Goal: Information Seeking & Learning: Learn about a topic

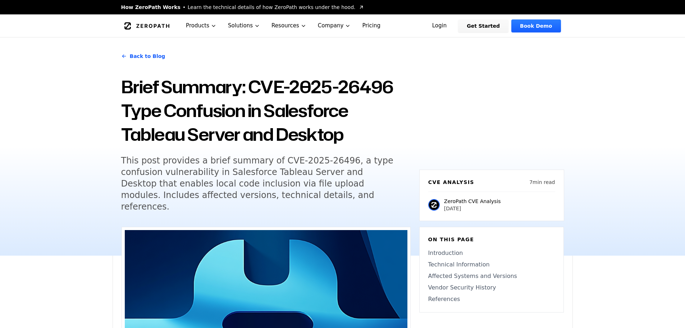
scroll to position [360, 0]
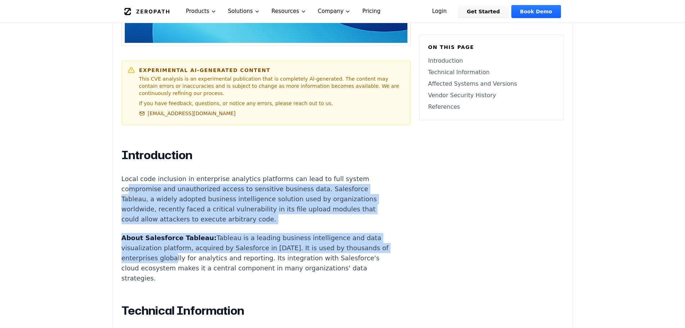
drag, startPoint x: 0, startPoint y: 0, endPoint x: 183, endPoint y: 242, distance: 303.6
click at [183, 242] on p "About Salesforce Tableau: Tableau is a leading business intelligence and data v…" at bounding box center [256, 258] width 268 height 50
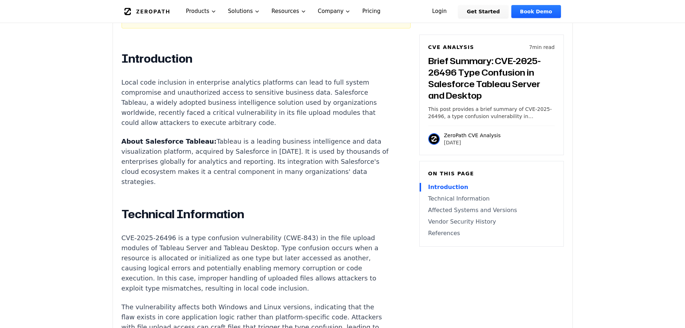
scroll to position [468, 0]
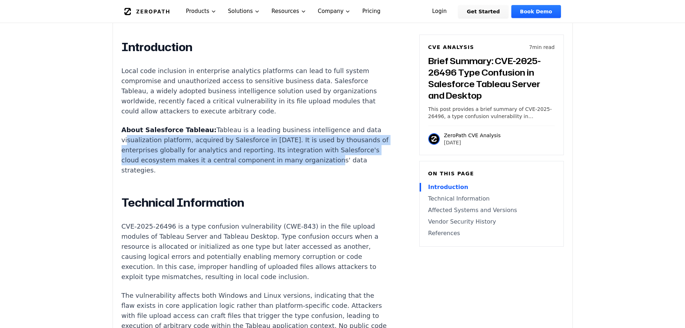
drag, startPoint x: 124, startPoint y: 120, endPoint x: 171, endPoint y: 151, distance: 55.5
click at [171, 151] on p "About Salesforce Tableau: Tableau is a leading business intelligence and data v…" at bounding box center [256, 150] width 268 height 50
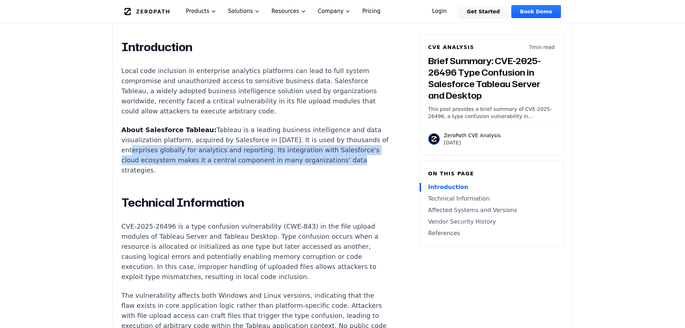
drag, startPoint x: 178, startPoint y: 150, endPoint x: 142, endPoint y: 125, distance: 44.2
click at [142, 126] on p "About Salesforce Tableau: Tableau is a leading business intelligence and data v…" at bounding box center [256, 150] width 268 height 50
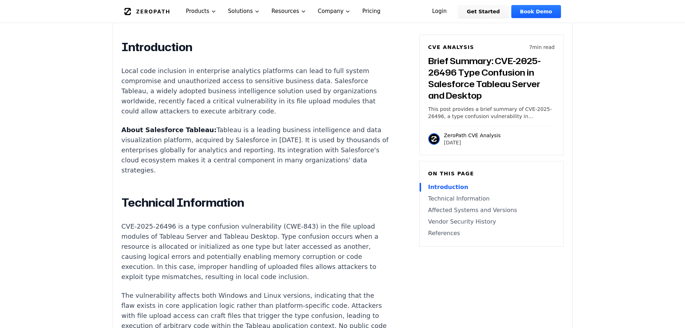
click at [142, 125] on p "About Salesforce Tableau: Tableau is a leading business intelligence and data v…" at bounding box center [256, 150] width 268 height 50
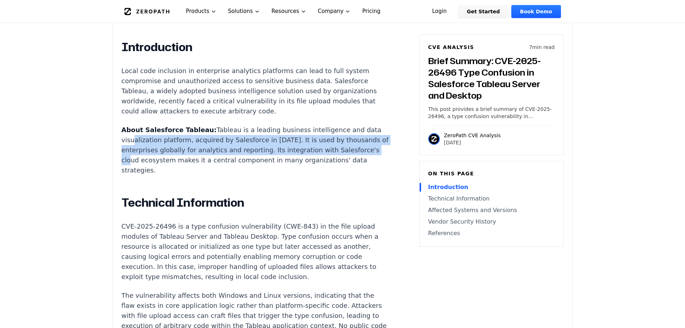
drag, startPoint x: 144, startPoint y: 133, endPoint x: 176, endPoint y: 146, distance: 35.3
click at [176, 146] on p "About Salesforce Tableau: Tableau is a leading business intelligence and data v…" at bounding box center [256, 150] width 268 height 50
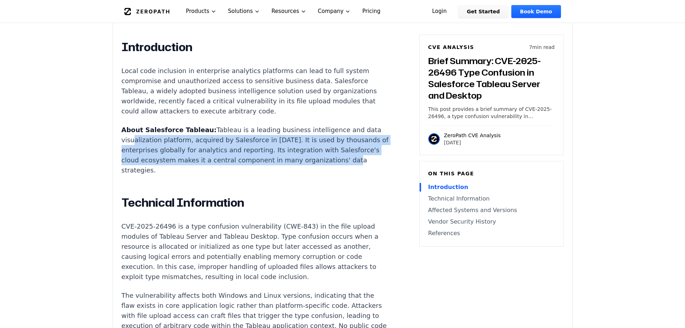
click at [176, 146] on p "About Salesforce Tableau: Tableau is a leading business intelligence and data v…" at bounding box center [256, 150] width 268 height 50
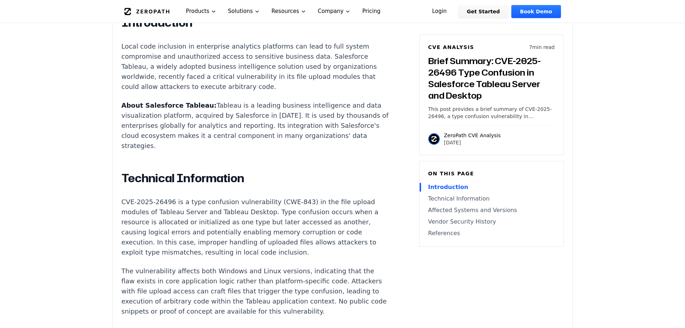
scroll to position [504, 0]
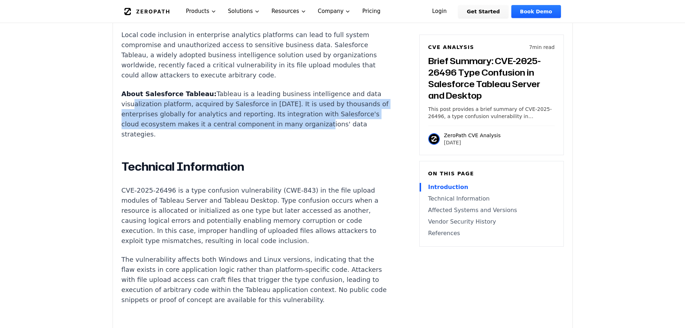
drag, startPoint x: 130, startPoint y: 89, endPoint x: 167, endPoint y: 126, distance: 52.1
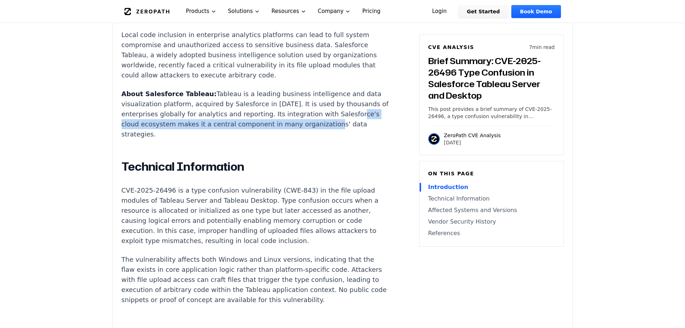
drag, startPoint x: 159, startPoint y: 120, endPoint x: 133, endPoint y: 94, distance: 36.6
click at [133, 94] on p "About Salesforce Tableau: Tableau is a leading business intelligence and data v…" at bounding box center [256, 114] width 268 height 50
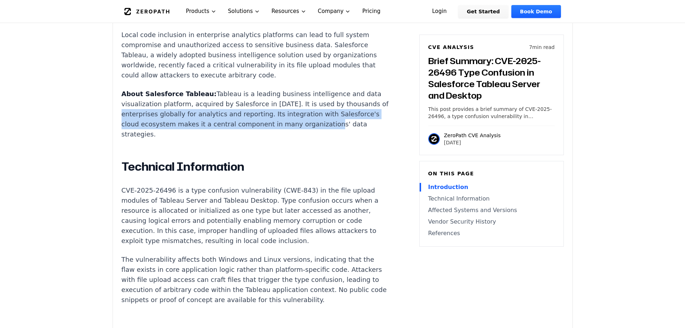
click at [132, 93] on p "About Salesforce Tableau: Tableau is a leading business intelligence and data v…" at bounding box center [256, 114] width 268 height 50
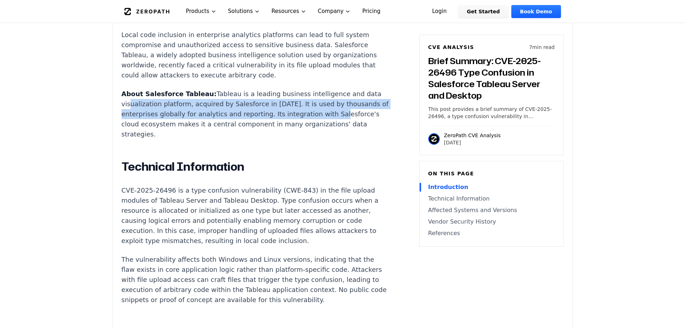
drag, startPoint x: 127, startPoint y: 83, endPoint x: 146, endPoint y: 111, distance: 33.7
click at [146, 111] on p "About Salesforce Tableau: Tableau is a leading business intelligence and data v…" at bounding box center [256, 114] width 268 height 50
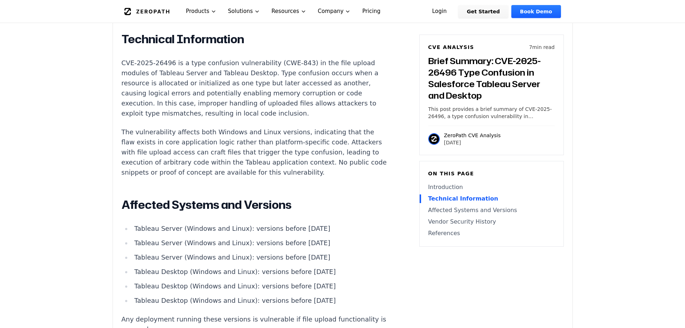
scroll to position [648, 0]
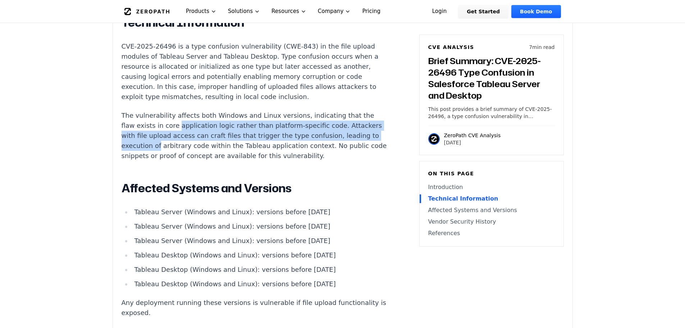
drag, startPoint x: 189, startPoint y: 123, endPoint x: 192, endPoint y: 127, distance: 4.6
click at [190, 126] on p "The vulnerability affects both Windows and Linux versions, indicating that the …" at bounding box center [256, 135] width 268 height 50
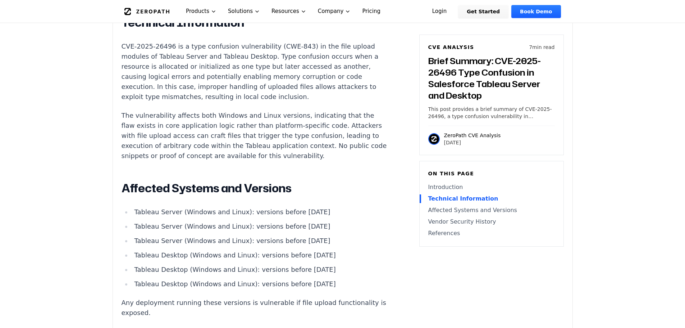
click at [192, 127] on p "The vulnerability affects both Windows and Linux versions, indicating that the …" at bounding box center [256, 135] width 268 height 50
drag, startPoint x: 130, startPoint y: 167, endPoint x: 183, endPoint y: 208, distance: 66.7
click at [183, 208] on div "Introduction Local code inclusion in enterprise analytics platforms can lead to…" at bounding box center [256, 196] width 268 height 673
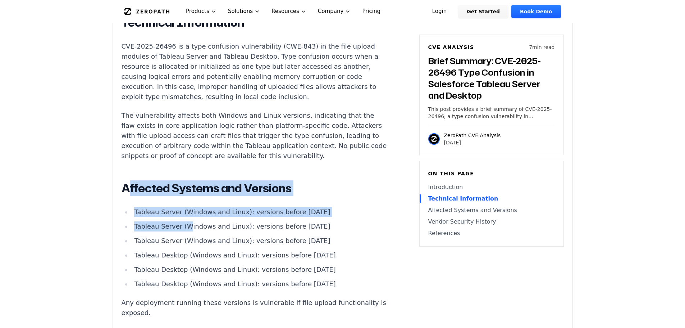
click at [183, 221] on li "Tableau Server (Windows and Linux): versions before [DATE]" at bounding box center [261, 226] width 258 height 10
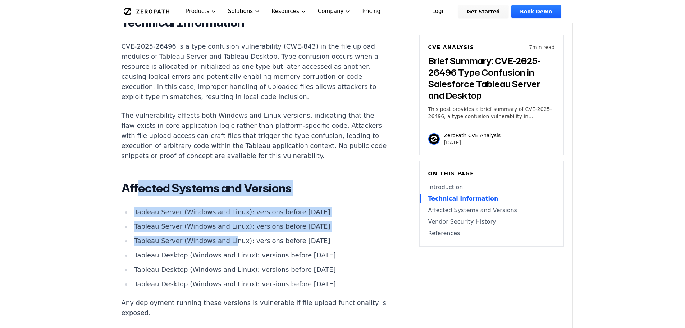
drag, startPoint x: 215, startPoint y: 212, endPoint x: 137, endPoint y: 171, distance: 88.5
click at [137, 171] on div "Introduction Local code inclusion in enterprise analytics platforms can lead to…" at bounding box center [256, 196] width 268 height 673
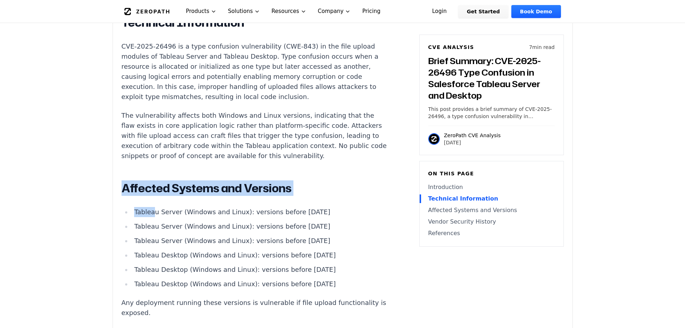
drag, startPoint x: 124, startPoint y: 169, endPoint x: 222, endPoint y: 221, distance: 110.7
click at [222, 221] on div "Introduction Local code inclusion in enterprise analytics platforms can lead to…" at bounding box center [256, 196] width 268 height 673
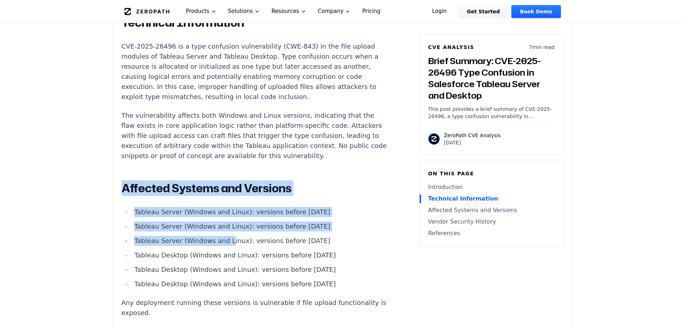
click at [223, 236] on li "Tableau Server (Windows and Linux): versions before [DATE]" at bounding box center [261, 241] width 258 height 10
drag, startPoint x: 219, startPoint y: 213, endPoint x: 135, endPoint y: 172, distance: 93.0
click at [135, 172] on div "Introduction Local code inclusion in enterprise analytics platforms can lead to…" at bounding box center [256, 196] width 268 height 673
drag, startPoint x: 124, startPoint y: 169, endPoint x: 231, endPoint y: 222, distance: 118.7
click at [230, 221] on div "Introduction Local code inclusion in enterprise analytics platforms can lead to…" at bounding box center [256, 196] width 268 height 673
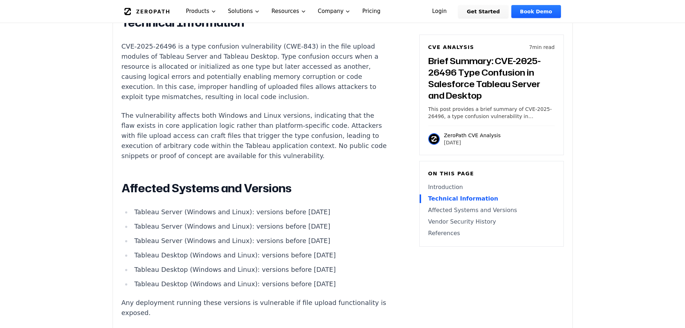
drag, startPoint x: 233, startPoint y: 223, endPoint x: 238, endPoint y: 224, distance: 4.4
click at [233, 236] on li "Tableau Server (Windows and Linux): versions before [DATE]" at bounding box center [261, 241] width 258 height 10
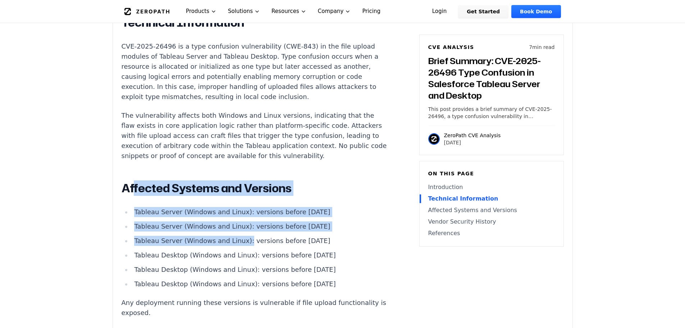
drag, startPoint x: 238, startPoint y: 224, endPoint x: 133, endPoint y: 169, distance: 118.6
click at [135, 170] on div "Introduction Local code inclusion in enterprise analytics platforms can lead to…" at bounding box center [256, 196] width 268 height 673
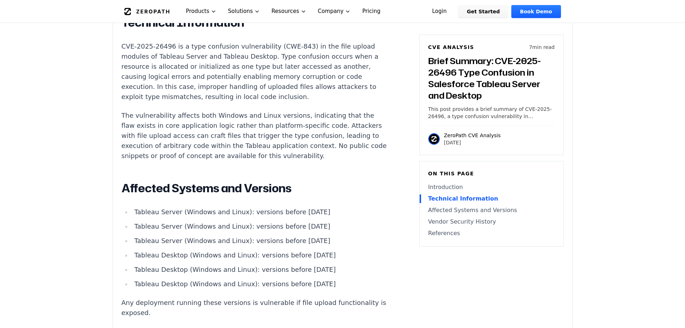
drag, startPoint x: 129, startPoint y: 168, endPoint x: 125, endPoint y: 167, distance: 4.0
click at [129, 181] on h2 "Affected Systems and Versions" at bounding box center [256, 188] width 268 height 14
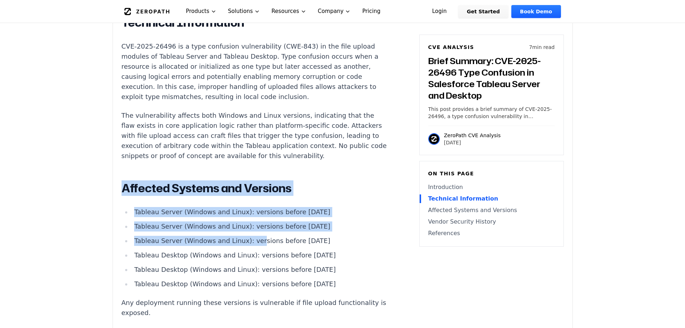
drag, startPoint x: 123, startPoint y: 167, endPoint x: 276, endPoint y: 224, distance: 163.1
click at [262, 221] on div "Introduction Local code inclusion in enterprise analytics platforms can lead to…" at bounding box center [256, 196] width 268 height 673
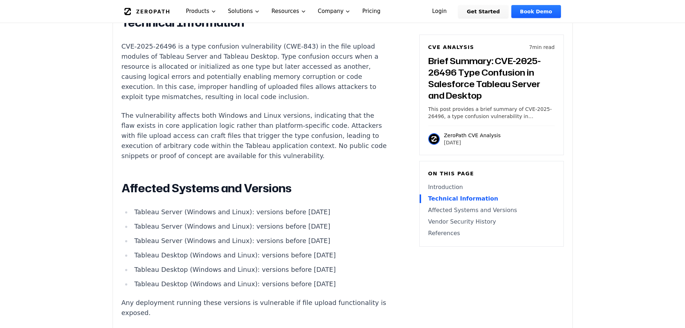
click at [276, 236] on li "Tableau Server (Windows and Linux): versions before [DATE]" at bounding box center [261, 241] width 258 height 10
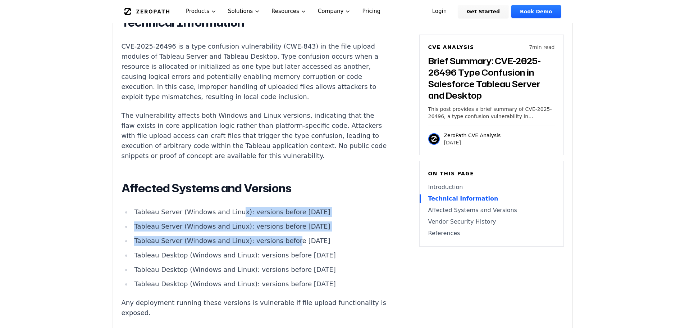
drag, startPoint x: 268, startPoint y: 215, endPoint x: 207, endPoint y: 189, distance: 66.3
click at [210, 207] on ul "Tableau Server (Windows and Linux): versions before [DATE] Tableau Server (Wind…" at bounding box center [256, 248] width 268 height 82
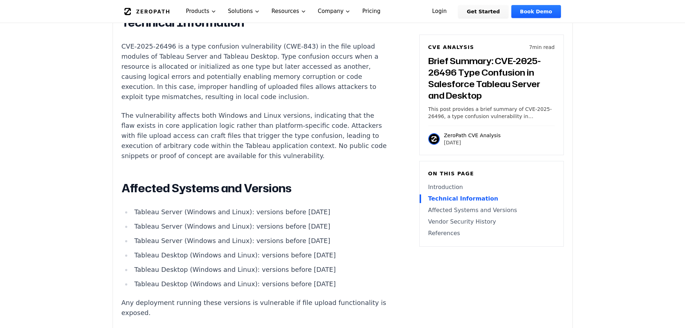
drag, startPoint x: 207, startPoint y: 189, endPoint x: 186, endPoint y: 179, distance: 23.3
click at [206, 207] on li "Tableau Server (Windows and Linux): versions before [DATE]" at bounding box center [261, 212] width 258 height 10
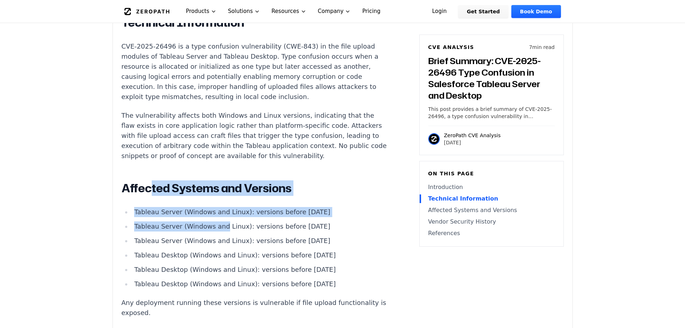
drag, startPoint x: 164, startPoint y: 182, endPoint x: 237, endPoint y: 213, distance: 79.7
click at [233, 212] on div "Introduction Local code inclusion in enterprise analytics platforms can lead to…" at bounding box center [256, 196] width 268 height 673
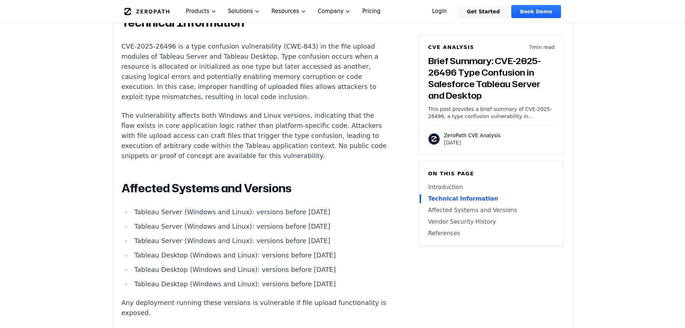
click at [237, 213] on ul "Tableau Server (Windows and Linux): versions before [DATE] Tableau Server (Wind…" at bounding box center [256, 248] width 268 height 82
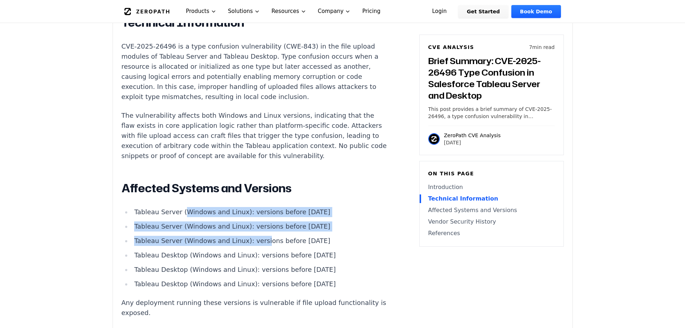
drag, startPoint x: 254, startPoint y: 218, endPoint x: 159, endPoint y: 175, distance: 103.8
click at [160, 176] on div "Introduction Local code inclusion in enterprise analytics platforms can lead to…" at bounding box center [256, 196] width 268 height 673
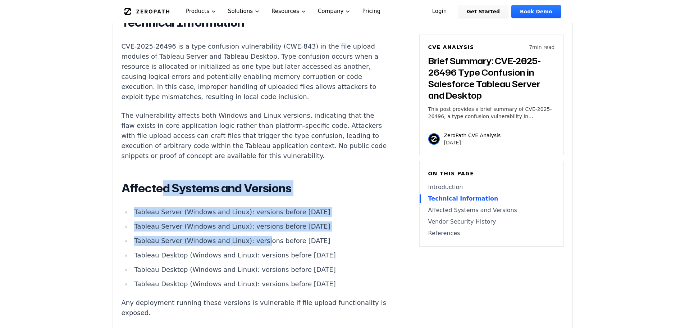
click at [159, 181] on h2 "Affected Systems and Versions" at bounding box center [256, 188] width 268 height 14
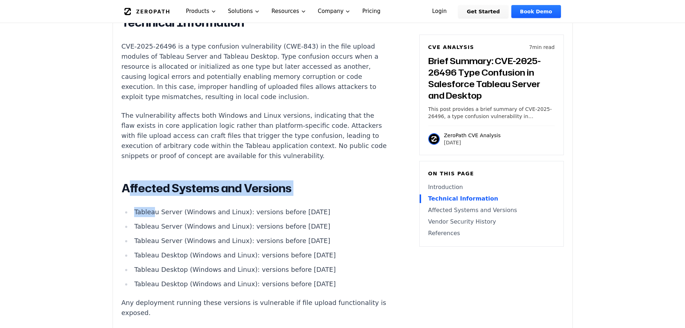
drag, startPoint x: 130, startPoint y: 170, endPoint x: 199, endPoint y: 212, distance: 80.8
click at [199, 212] on div "Introduction Local code inclusion in enterprise analytics platforms can lead to…" at bounding box center [256, 196] width 268 height 673
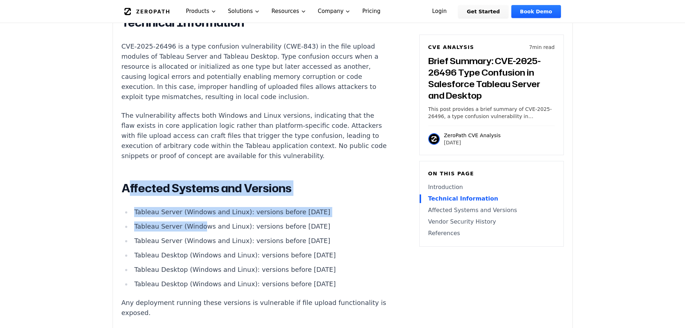
click at [199, 221] on li "Tableau Server (Windows and Linux): versions before [DATE]" at bounding box center [261, 226] width 258 height 10
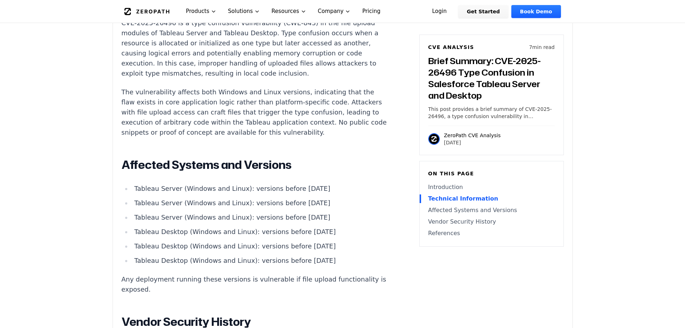
scroll to position [684, 0]
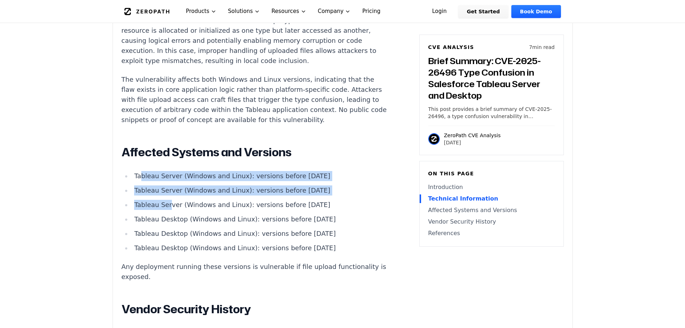
drag, startPoint x: 140, startPoint y: 158, endPoint x: 200, endPoint y: 198, distance: 71.7
click at [194, 197] on ul "Tableau Server (Windows and Linux): versions before [DATE] Tableau Server (Wind…" at bounding box center [256, 212] width 268 height 82
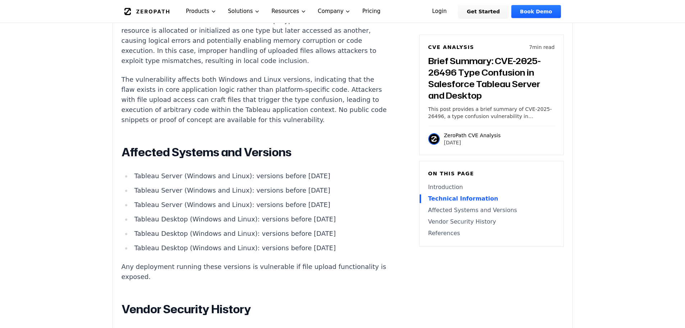
click at [200, 214] on li "Tableau Desktop (Windows and Linux): versions before [DATE]" at bounding box center [261, 219] width 258 height 10
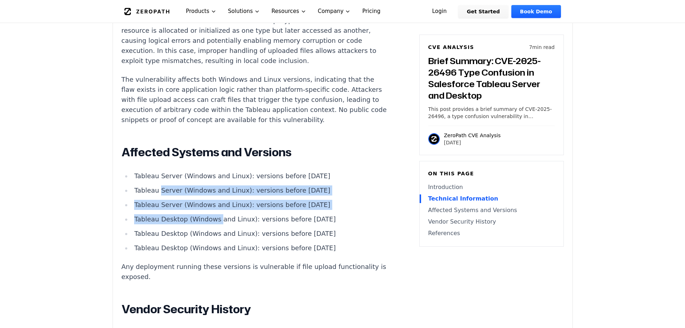
drag, startPoint x: 163, startPoint y: 169, endPoint x: 157, endPoint y: 166, distance: 7.1
click at [158, 171] on ul "Tableau Server (Windows and Linux): versions before [DATE] Tableau Server (Wind…" at bounding box center [256, 212] width 268 height 82
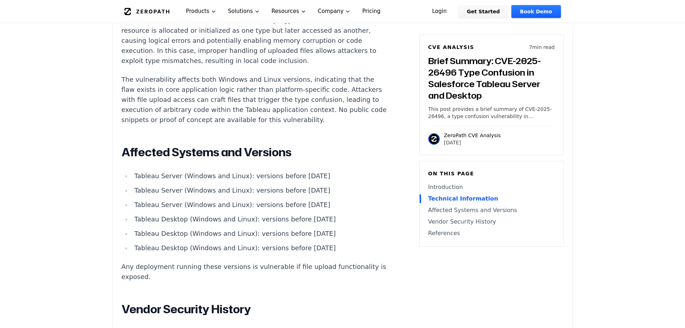
click at [157, 185] on li "Tableau Server (Windows and Linux): versions before [DATE]" at bounding box center [261, 190] width 258 height 10
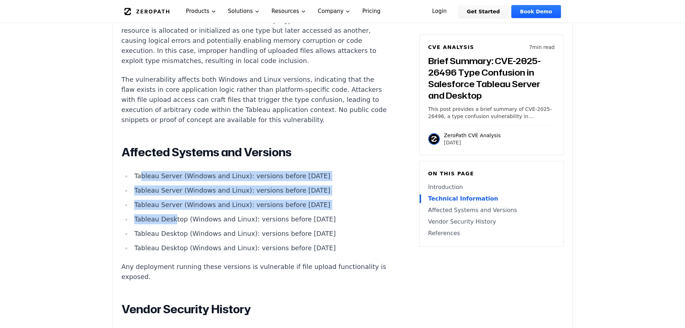
drag, startPoint x: 142, startPoint y: 159, endPoint x: 205, endPoint y: 217, distance: 86.1
click at [204, 217] on ul "Tableau Server (Windows and Linux): versions before [DATE] Tableau Server (Wind…" at bounding box center [256, 212] width 268 height 82
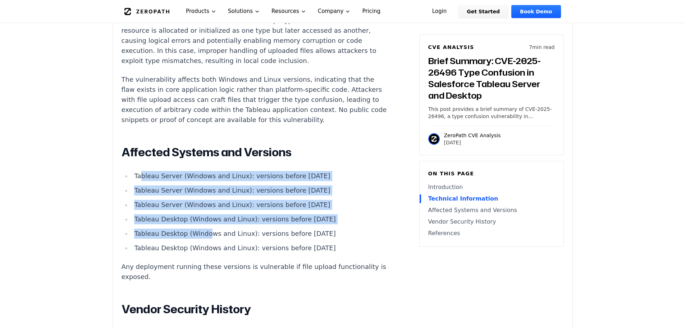
click at [205, 228] on li "Tableau Desktop (Windows and Linux): versions before [DATE]" at bounding box center [261, 233] width 258 height 10
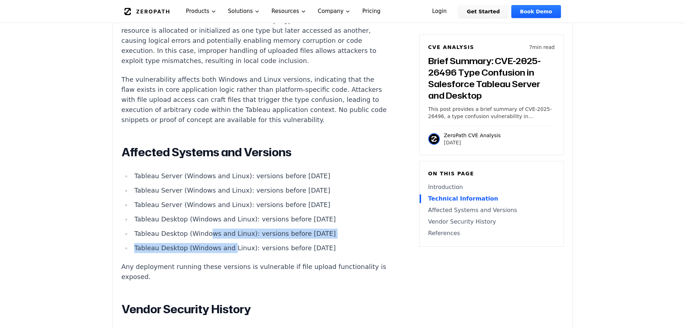
drag, startPoint x: 225, startPoint y: 222, endPoint x: 189, endPoint y: 193, distance: 46.4
click at [189, 194] on ul "Tableau Server (Windows and Linux): versions before [DATE] Tableau Server (Wind…" at bounding box center [256, 212] width 268 height 82
drag, startPoint x: 189, startPoint y: 193, endPoint x: 181, endPoint y: 189, distance: 9.0
click at [188, 193] on ul "Tableau Server (Windows and Linux): versions before [DATE] Tableau Server (Wind…" at bounding box center [256, 212] width 268 height 82
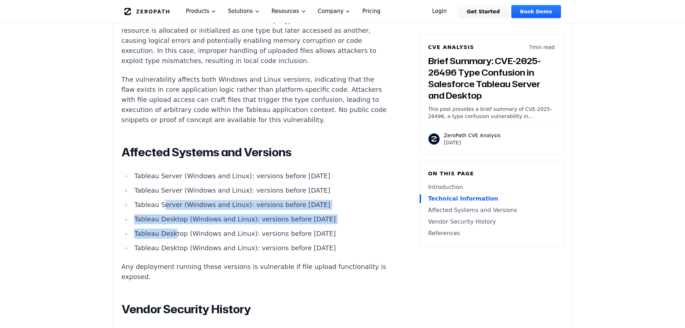
drag, startPoint x: 162, startPoint y: 179, endPoint x: 183, endPoint y: 219, distance: 45.2
click at [181, 217] on ul "Tableau Server (Windows and Linux): versions before [DATE] Tableau Server (Wind…" at bounding box center [256, 212] width 268 height 82
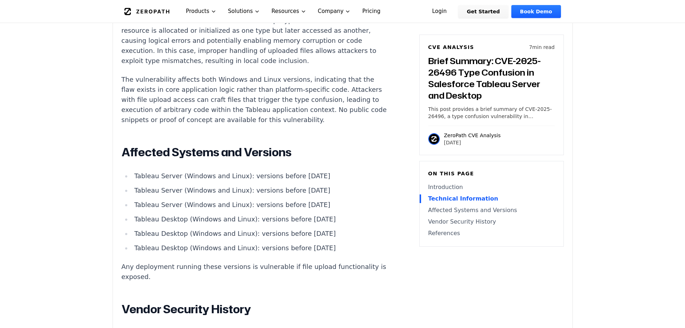
click at [182, 228] on li "Tableau Desktop (Windows and Linux): versions before [DATE]" at bounding box center [261, 233] width 258 height 10
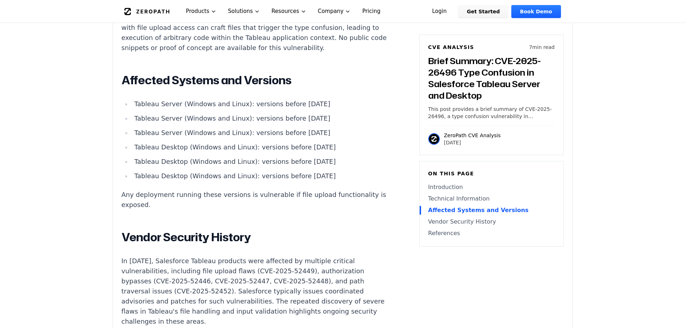
drag, startPoint x: 140, startPoint y: 178, endPoint x: 163, endPoint y: 190, distance: 26.5
click at [157, 190] on p "Any deployment running these versions is vulnerable if file upload functionalit…" at bounding box center [256, 200] width 268 height 20
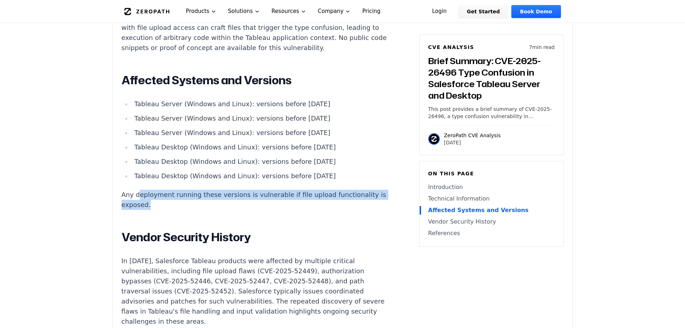
click at [163, 190] on p "Any deployment running these versions is vulnerable if file upload functionalit…" at bounding box center [256, 200] width 268 height 20
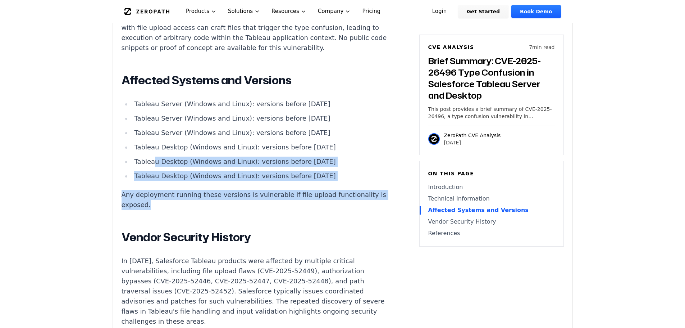
drag, startPoint x: 163, startPoint y: 189, endPoint x: 152, endPoint y: 138, distance: 52.7
click at [152, 138] on div "Introduction Local code inclusion in enterprise analytics platforms can lead to…" at bounding box center [256, 88] width 268 height 673
click at [152, 137] on ul "Tableau Server (Windows and Linux): versions before [DATE] Tableau Server (Wind…" at bounding box center [256, 140] width 268 height 82
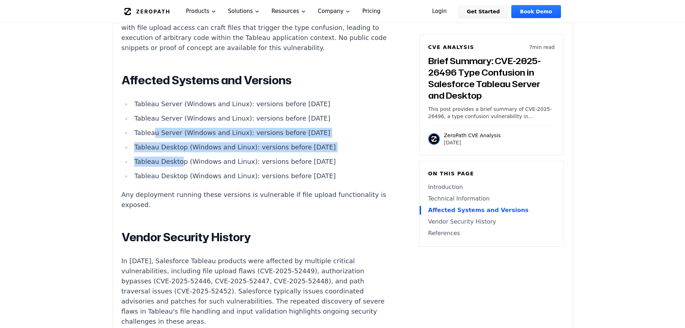
drag, startPoint x: 153, startPoint y: 112, endPoint x: 182, endPoint y: 150, distance: 47.9
click at [182, 150] on ul "Tableau Server (Windows and Linux): versions before [DATE] Tableau Server (Wind…" at bounding box center [256, 140] width 268 height 82
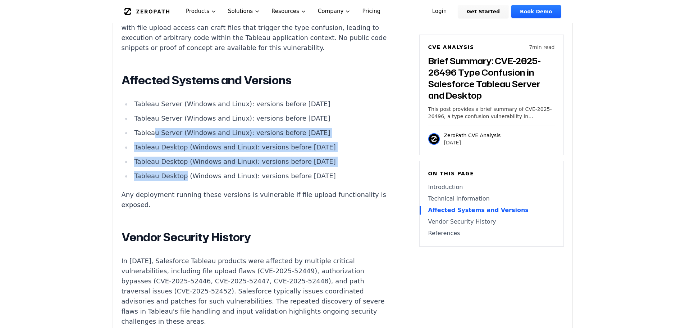
click at [182, 150] on ul "Tableau Server (Windows and Linux): versions before [DATE] Tableau Server (Wind…" at bounding box center [256, 140] width 268 height 82
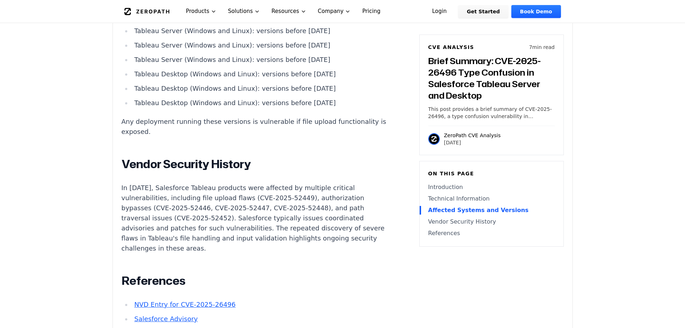
scroll to position [863, 0]
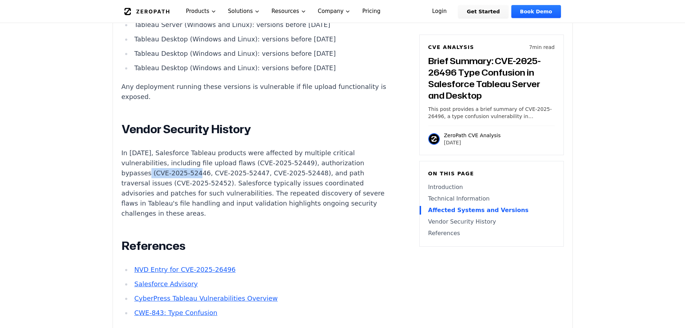
drag, startPoint x: 198, startPoint y: 153, endPoint x: 151, endPoint y: 154, distance: 46.4
click at [151, 154] on p "In [DATE], Salesforce Tableau products were affected by multiple critical vulne…" at bounding box center [256, 183] width 268 height 71
copy p "CVE-2025-52446"
